Goal: Information Seeking & Learning: Learn about a topic

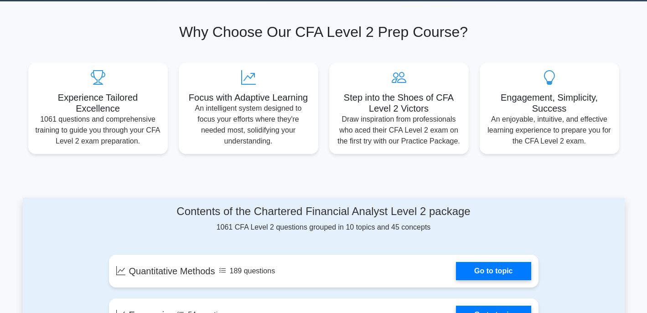
scroll to position [53, 0]
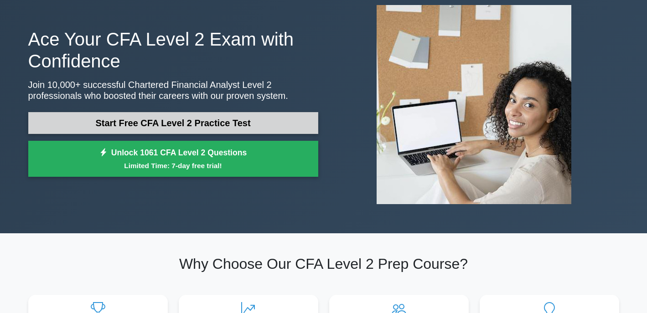
click at [181, 127] on link "Start Free CFA Level 2 Practice Test" at bounding box center [173, 123] width 290 height 22
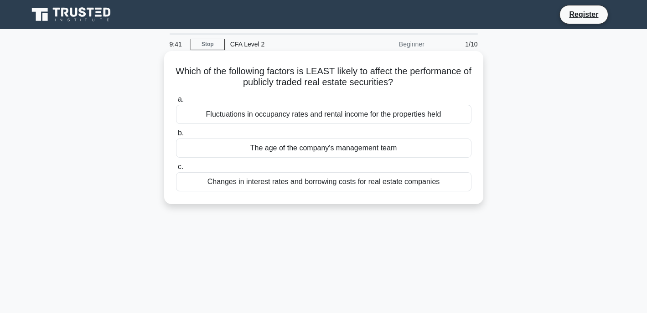
click at [335, 150] on div "The age of the company's management team" at bounding box center [323, 148] width 295 height 19
click at [176, 136] on input "b. The age of the company's management team" at bounding box center [176, 133] width 0 height 6
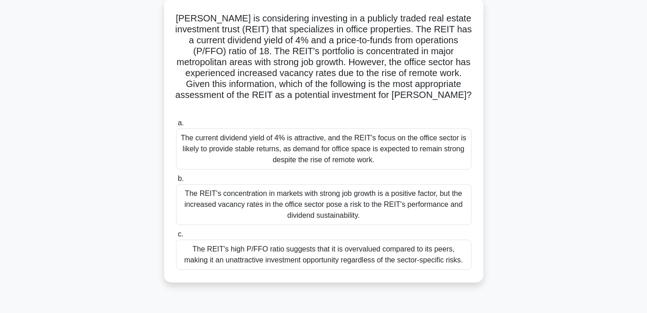
scroll to position [53, 0]
click at [348, 202] on div "The REIT's concentration in markets with strong job growth is a positive factor…" at bounding box center [323, 204] width 295 height 41
click at [176, 182] on input "b. The REIT's concentration in markets with strong job growth is a positive fac…" at bounding box center [176, 179] width 0 height 6
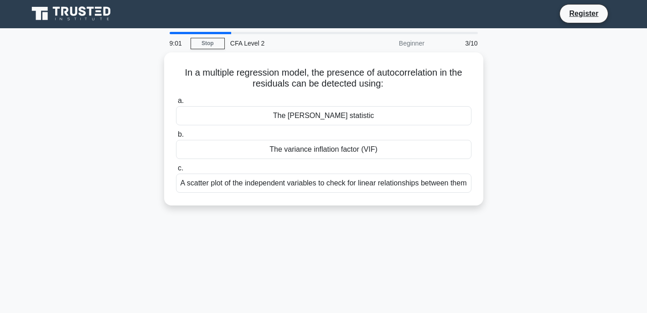
scroll to position [0, 0]
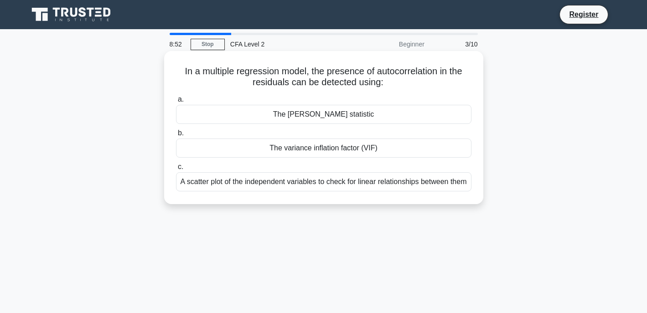
click at [358, 192] on div "A scatter plot of the independent variables to check for linear relationships b…" at bounding box center [323, 181] width 295 height 19
click at [176, 170] on input "c. A scatter plot of the independent variables to check for linear relationship…" at bounding box center [176, 167] width 0 height 6
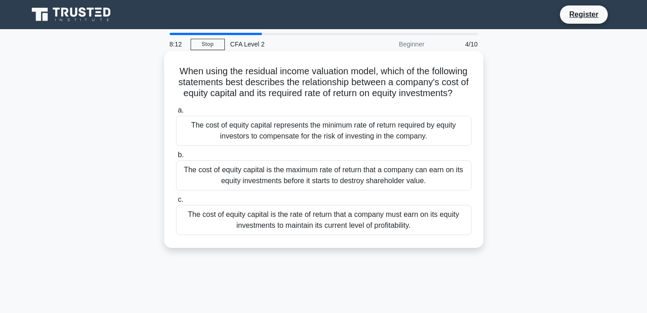
click at [372, 133] on div "The cost of equity capital represents the minimum rate of return required by eq…" at bounding box center [323, 131] width 295 height 30
click at [176, 114] on input "a. The cost of equity capital represents the minimum rate of return required by…" at bounding box center [176, 111] width 0 height 6
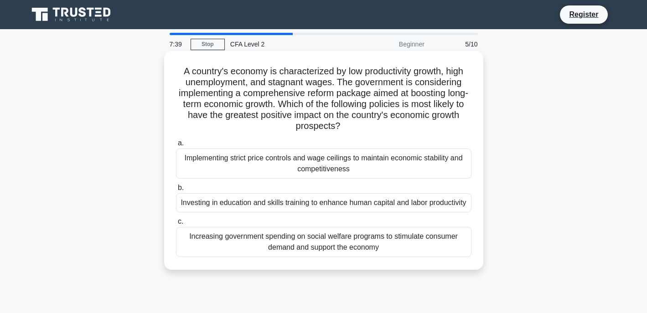
click at [384, 209] on div "Investing in education and skills training to enhance human capital and labor p…" at bounding box center [323, 202] width 295 height 19
click at [176, 191] on input "b. Investing in education and skills training to enhance human capital and labo…" at bounding box center [176, 188] width 0 height 6
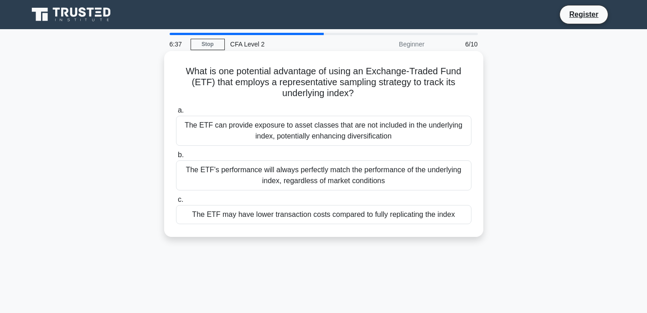
click at [301, 135] on div "The ETF can provide exposure to asset classes that are not included in the unde…" at bounding box center [323, 131] width 295 height 30
click at [176, 114] on input "a. The ETF can provide exposure to asset classes that are not included in the u…" at bounding box center [176, 111] width 0 height 6
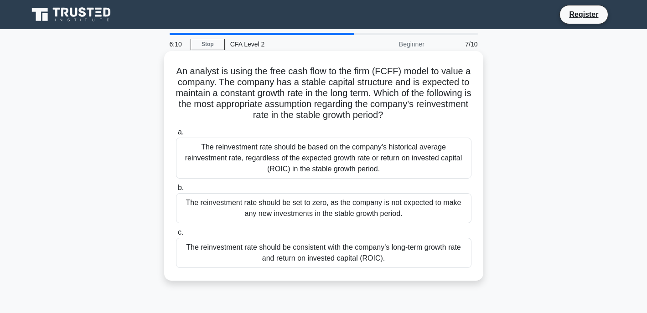
click at [384, 255] on div "The reinvestment rate should be consistent with the company's long-term growth …" at bounding box center [323, 253] width 295 height 30
click at [176, 236] on input "c. The reinvestment rate should be consistent with the company's long-term grow…" at bounding box center [176, 233] width 0 height 6
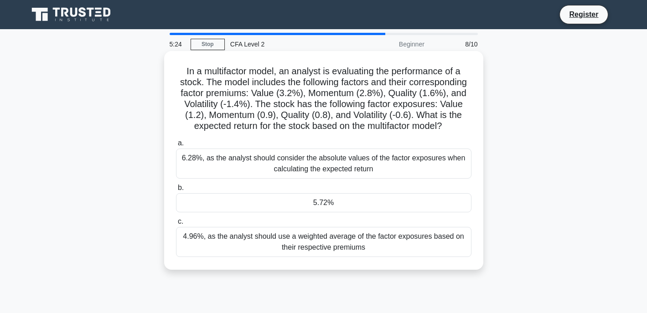
click at [290, 248] on div "4.96%, as the analyst should use a weighted average of the factor exposures bas…" at bounding box center [323, 242] width 295 height 30
click at [176, 225] on input "c. 4.96%, as the analyst should use a weighted average of the factor exposures …" at bounding box center [176, 222] width 0 height 6
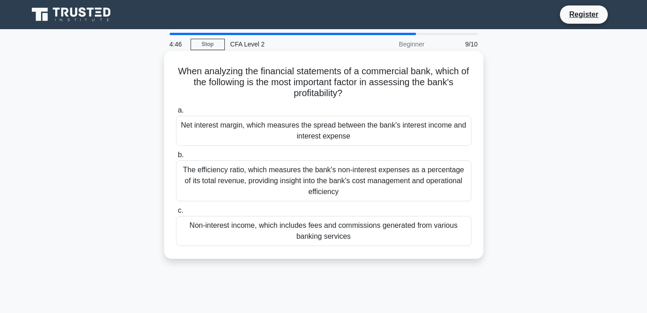
click at [260, 181] on div "The efficiency ratio, which measures the bank's non-interest expenses as a perc…" at bounding box center [323, 181] width 295 height 41
click at [176, 158] on input "b. The efficiency ratio, which measures the bank's non-interest expenses as a p…" at bounding box center [176, 155] width 0 height 6
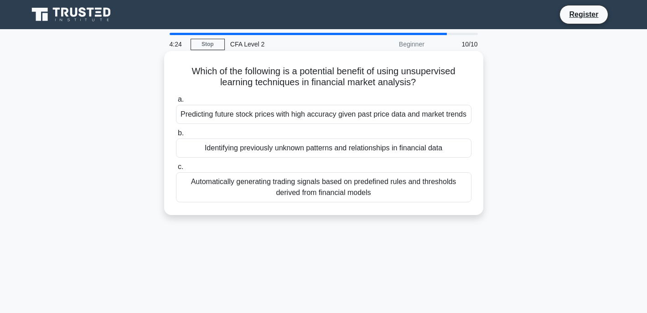
click at [273, 151] on div "Identifying previously unknown patterns and relationships in financial data" at bounding box center [323, 148] width 295 height 19
click at [176, 136] on input "b. Identifying previously unknown patterns and relationships in financial data" at bounding box center [176, 133] width 0 height 6
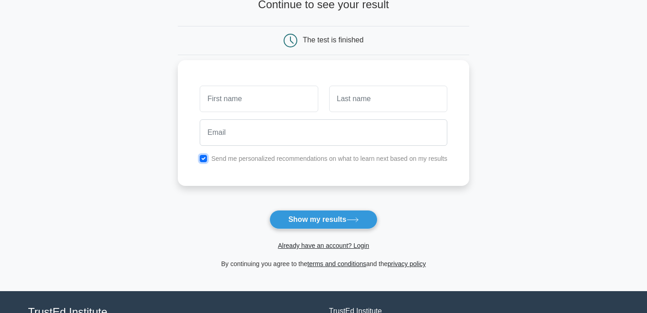
click at [204, 157] on input "checkbox" at bounding box center [203, 158] width 7 height 7
checkbox input "false"
click at [227, 101] on input "text" at bounding box center [259, 99] width 118 height 26
type input "flavia"
click at [358, 106] on input "text" at bounding box center [388, 99] width 118 height 26
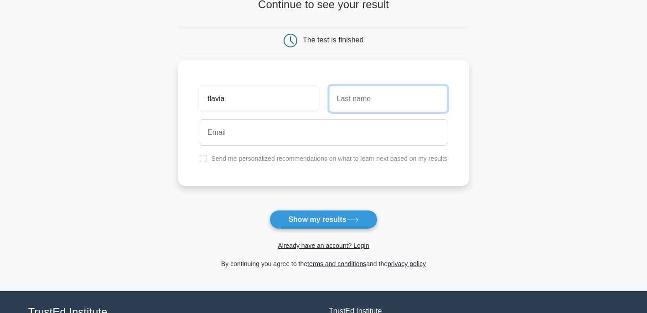
type input "STARLING"
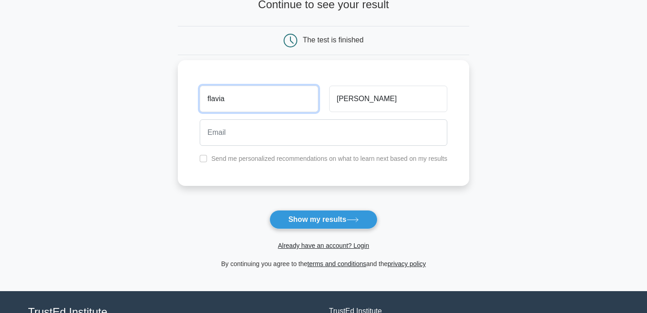
click at [267, 112] on input "flavia" at bounding box center [259, 99] width 118 height 26
type input "FLAVIA"
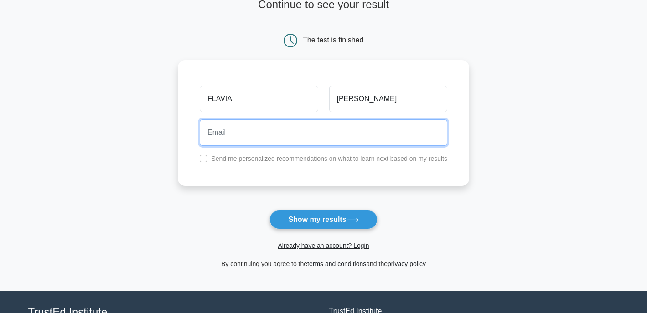
click at [258, 140] on input "email" at bounding box center [324, 132] width 248 height 26
type input "flavia_starling@me.com"
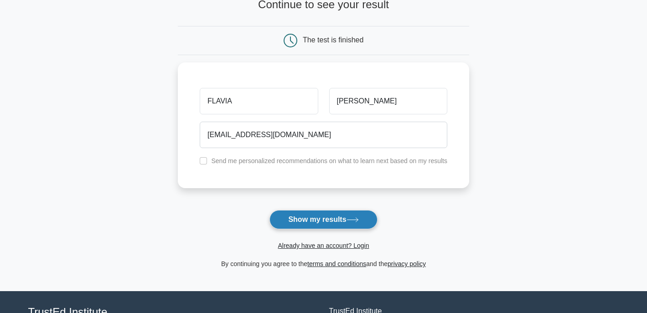
click at [310, 225] on button "Show my results" at bounding box center [323, 219] width 108 height 19
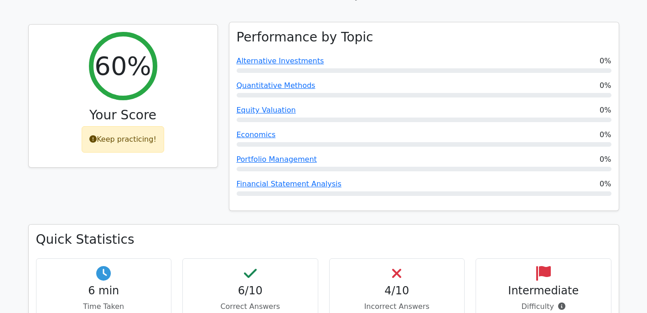
scroll to position [352, 0]
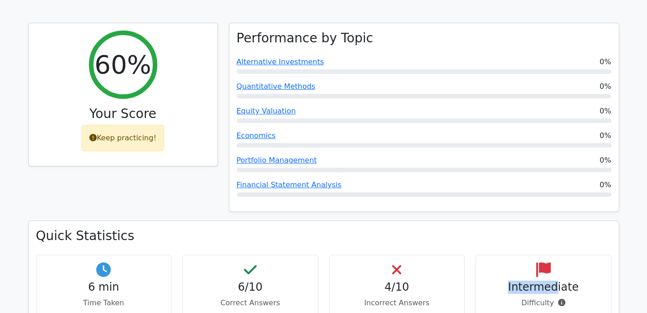
drag, startPoint x: 525, startPoint y: 235, endPoint x: 557, endPoint y: 249, distance: 34.6
click at [557, 255] on div "Intermediate Difficulty" at bounding box center [544, 286] width 136 height 62
click at [557, 281] on h4 "Intermediate" at bounding box center [543, 287] width 120 height 13
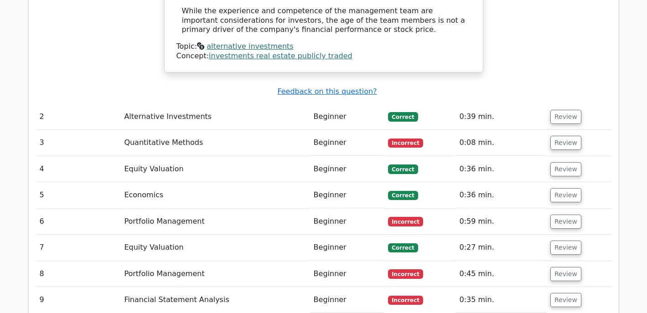
scroll to position [1048, 0]
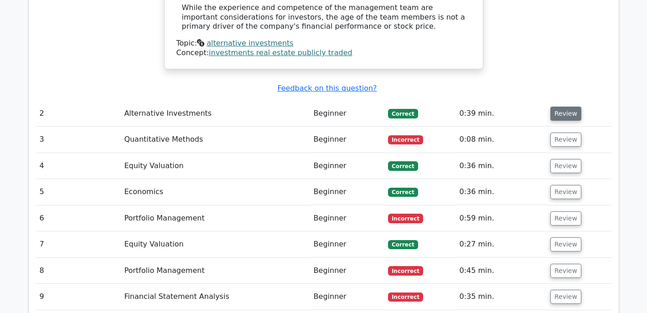
click at [565, 107] on button "Review" at bounding box center [565, 114] width 31 height 14
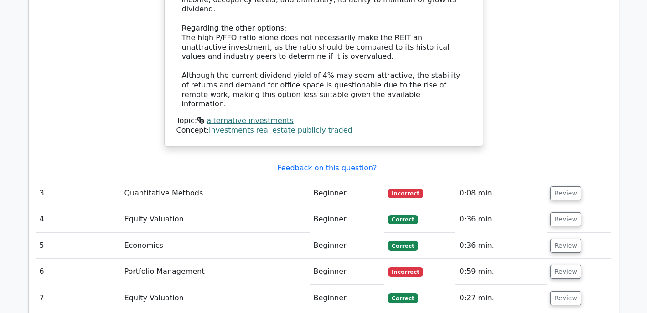
scroll to position [1576, 0]
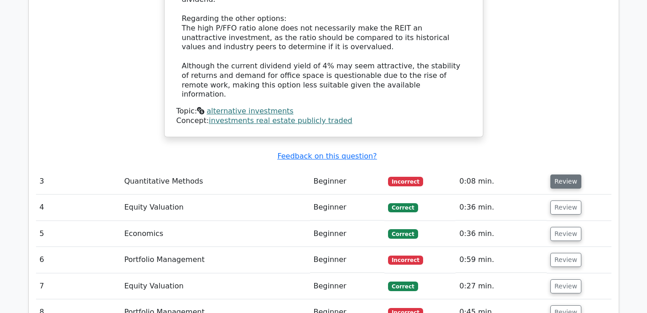
click at [560, 175] on button "Review" at bounding box center [565, 182] width 31 height 14
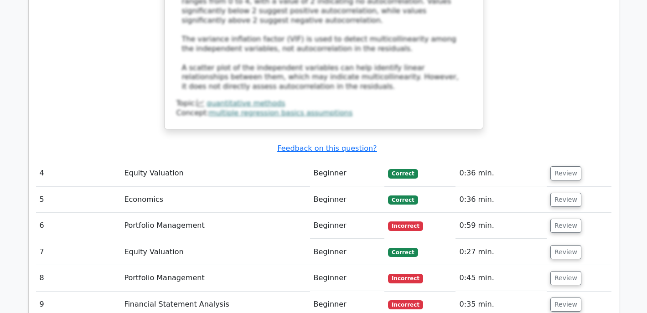
scroll to position [2095, 0]
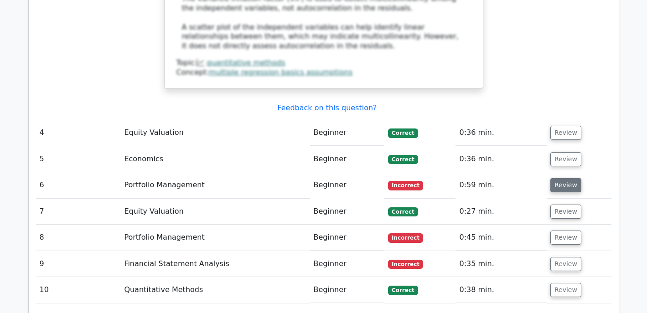
click at [565, 178] on button "Review" at bounding box center [565, 185] width 31 height 14
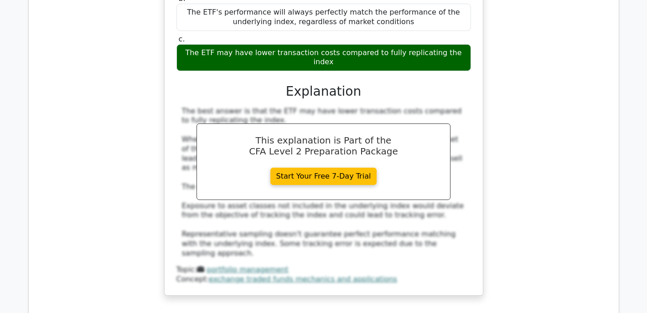
scroll to position [2406, 0]
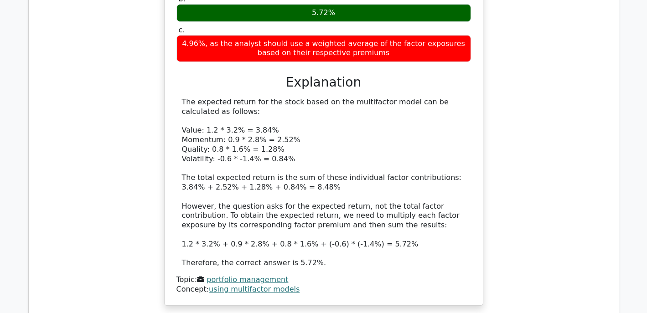
scroll to position [2947, 0]
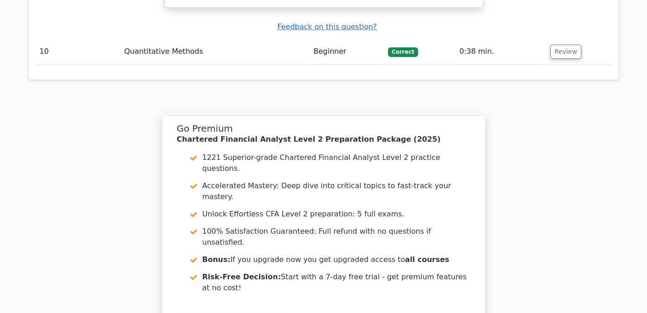
scroll to position [3752, 0]
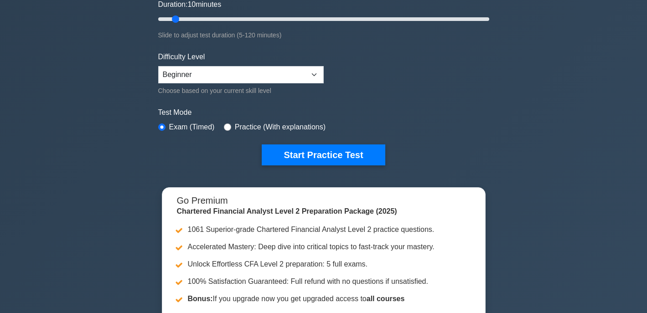
scroll to position [180, 0]
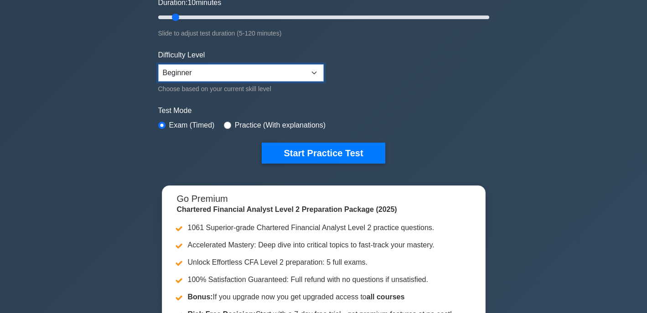
click at [186, 80] on select "Beginner Intermediate Expert" at bounding box center [241, 72] width 166 height 17
select select "intermediate"
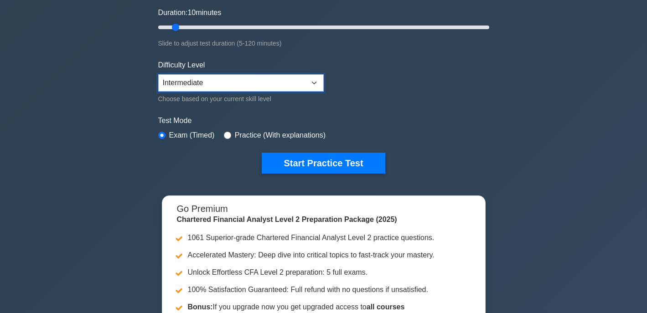
scroll to position [169, 0]
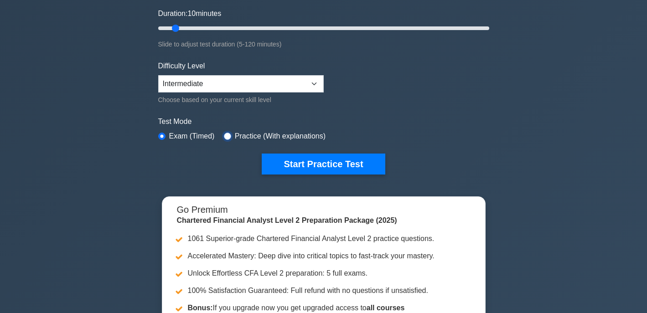
click at [230, 137] on input "radio" at bounding box center [227, 136] width 7 height 7
radio input "true"
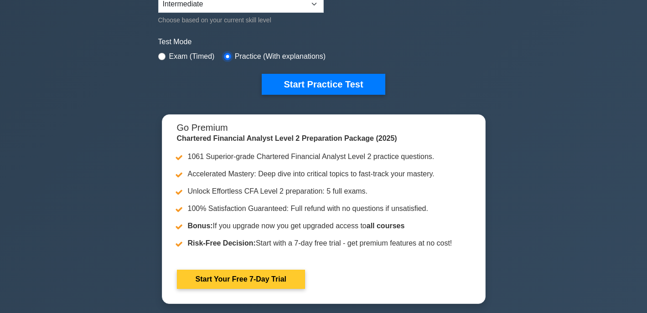
scroll to position [253, 0]
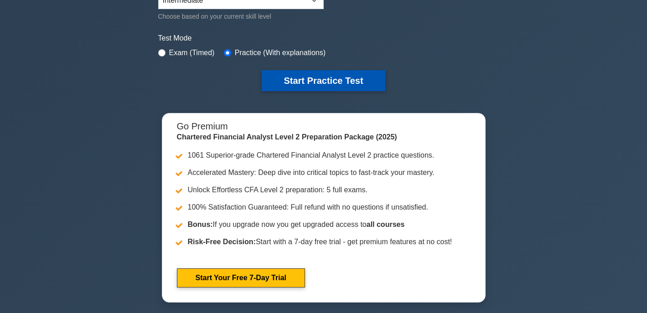
click at [311, 75] on button "Start Practice Test" at bounding box center [323, 80] width 123 height 21
